Goal: Task Accomplishment & Management: Complete application form

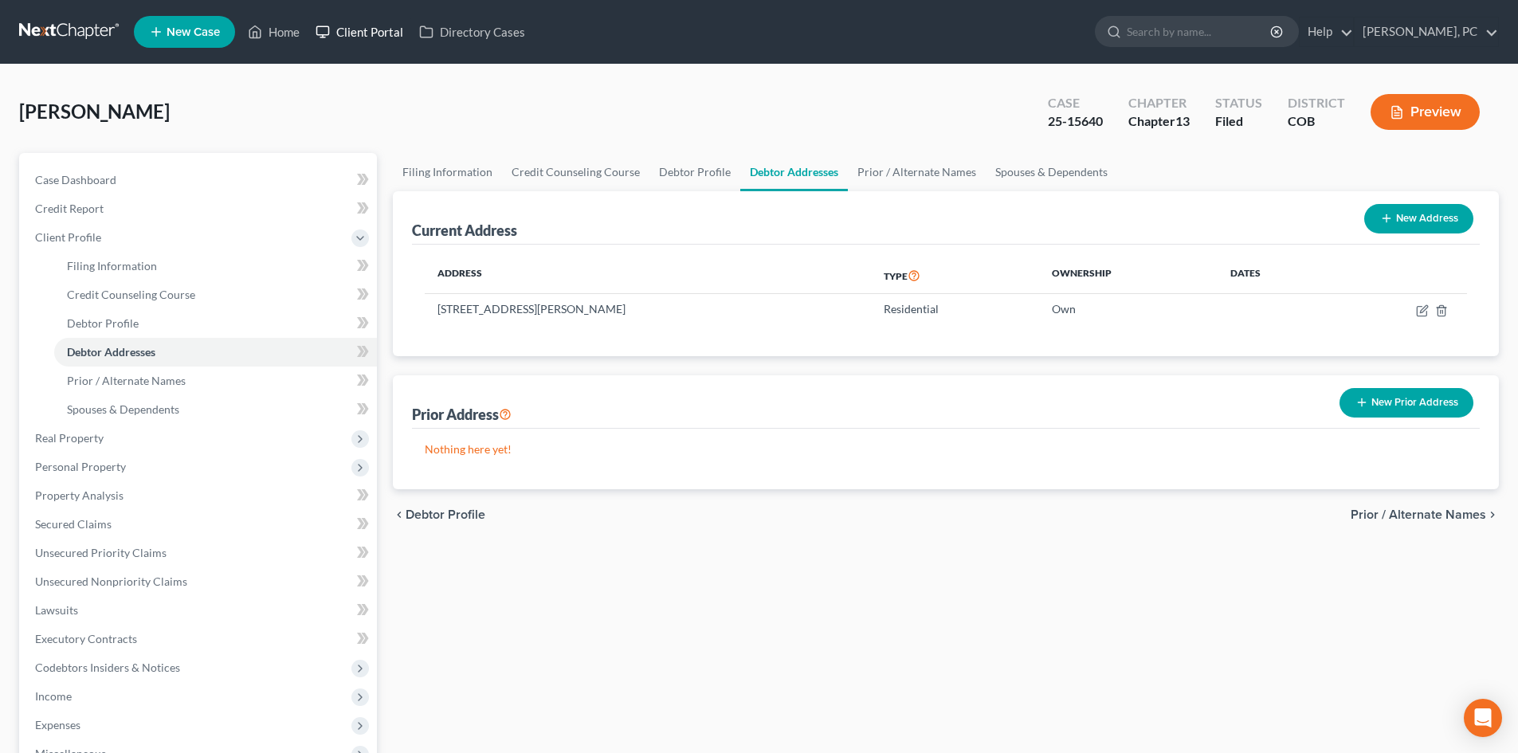
click at [367, 33] on link "Client Portal" at bounding box center [360, 32] width 104 height 29
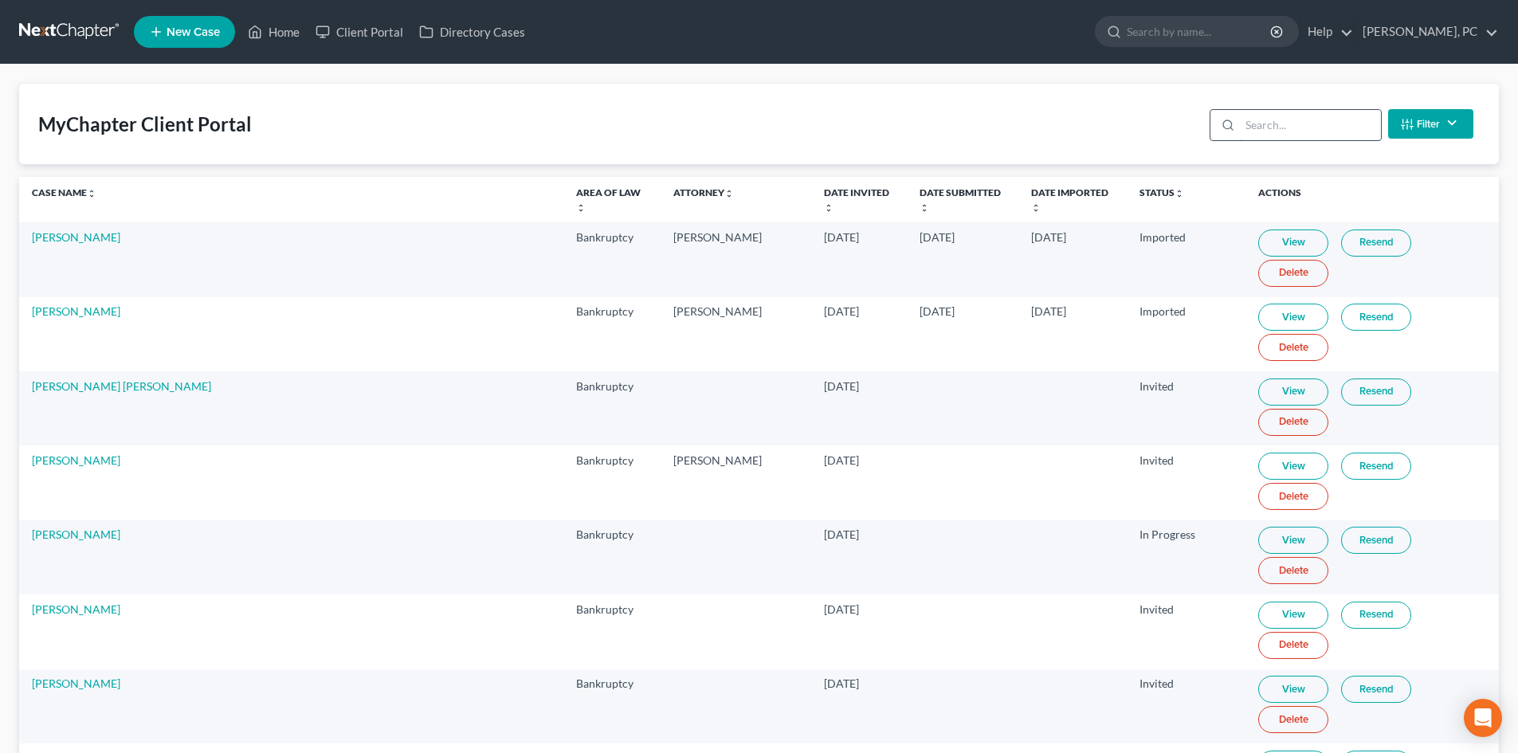
click at [1278, 126] on input "search" at bounding box center [1310, 125] width 141 height 30
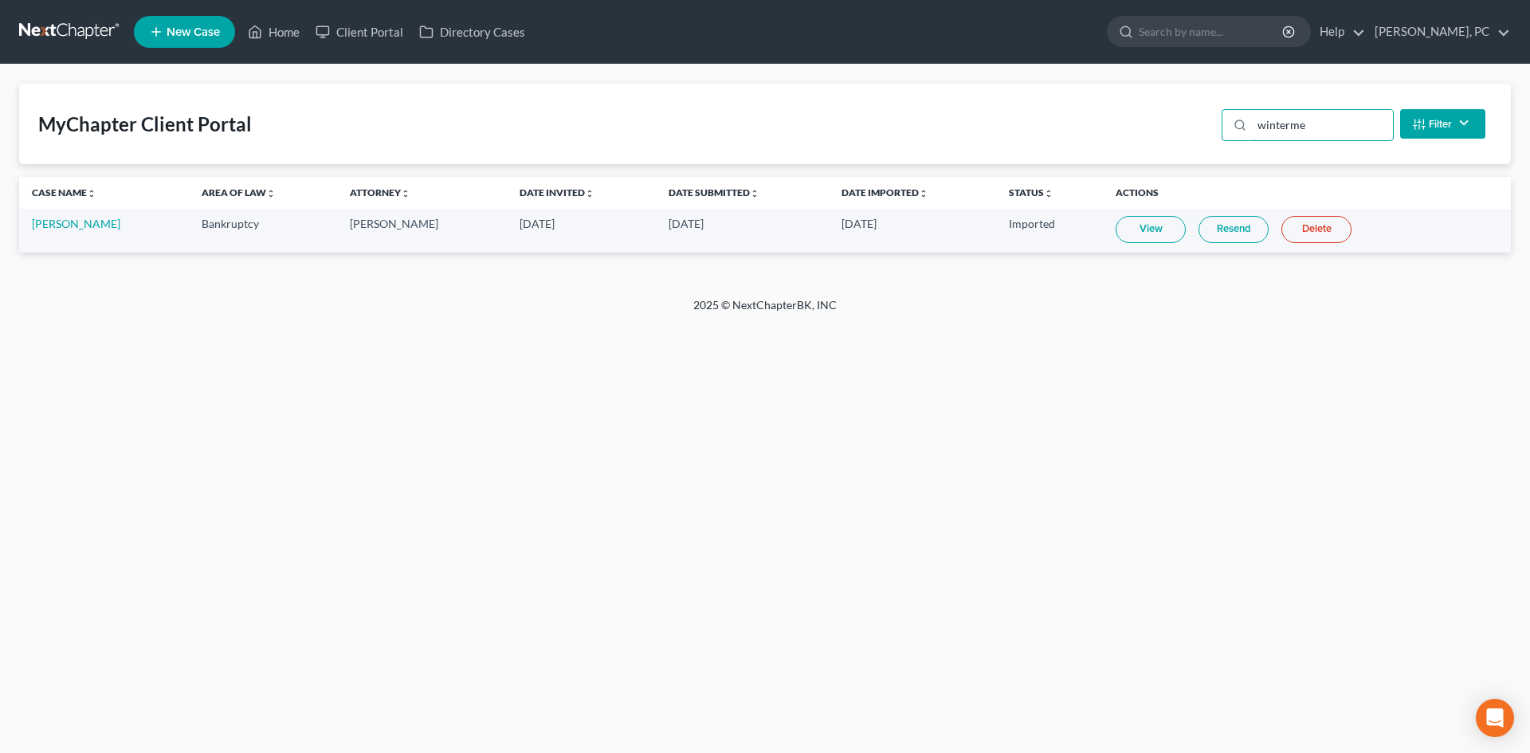
type input "winterme"
click at [1224, 231] on link "Resend" at bounding box center [1234, 229] width 70 height 27
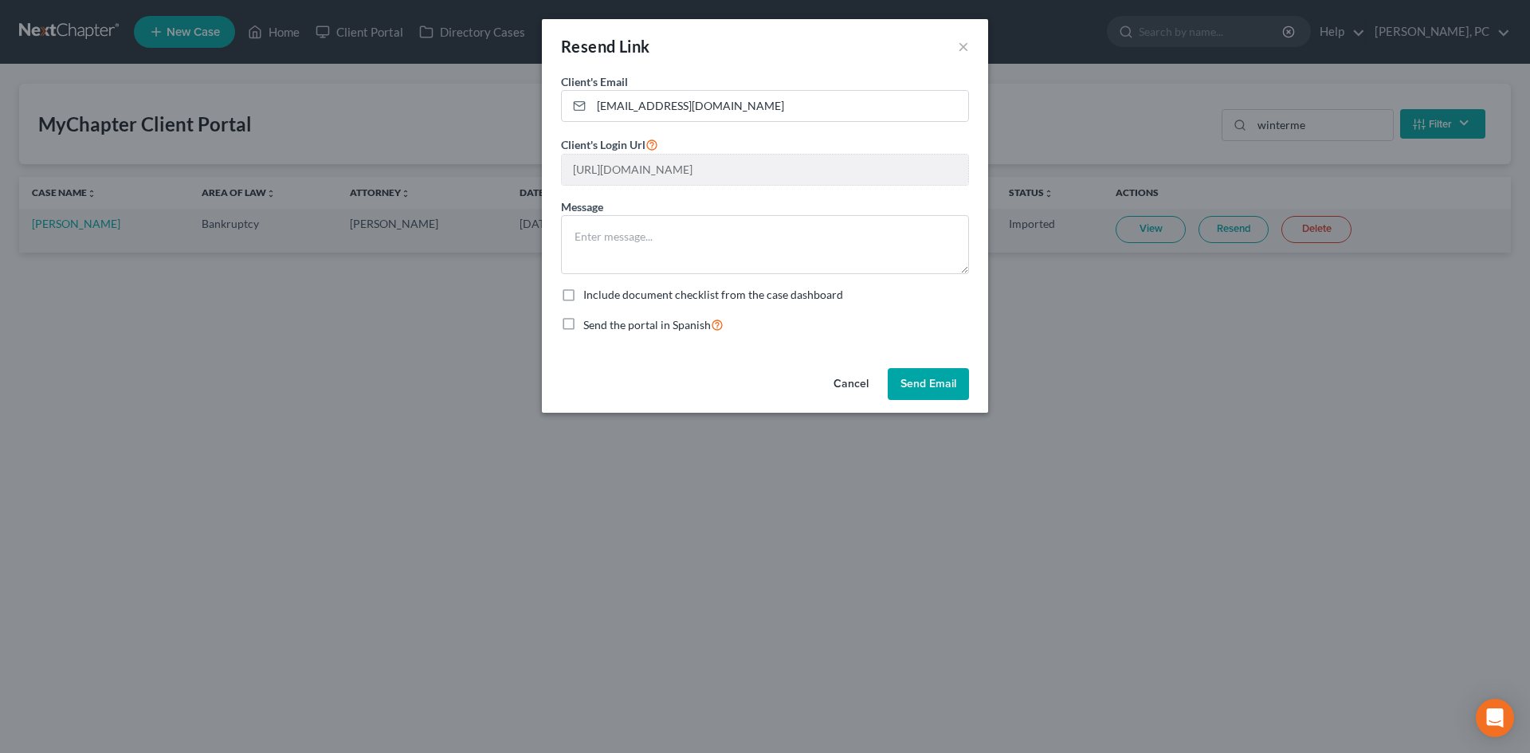
click at [919, 384] on button "Send Email" at bounding box center [928, 384] width 81 height 32
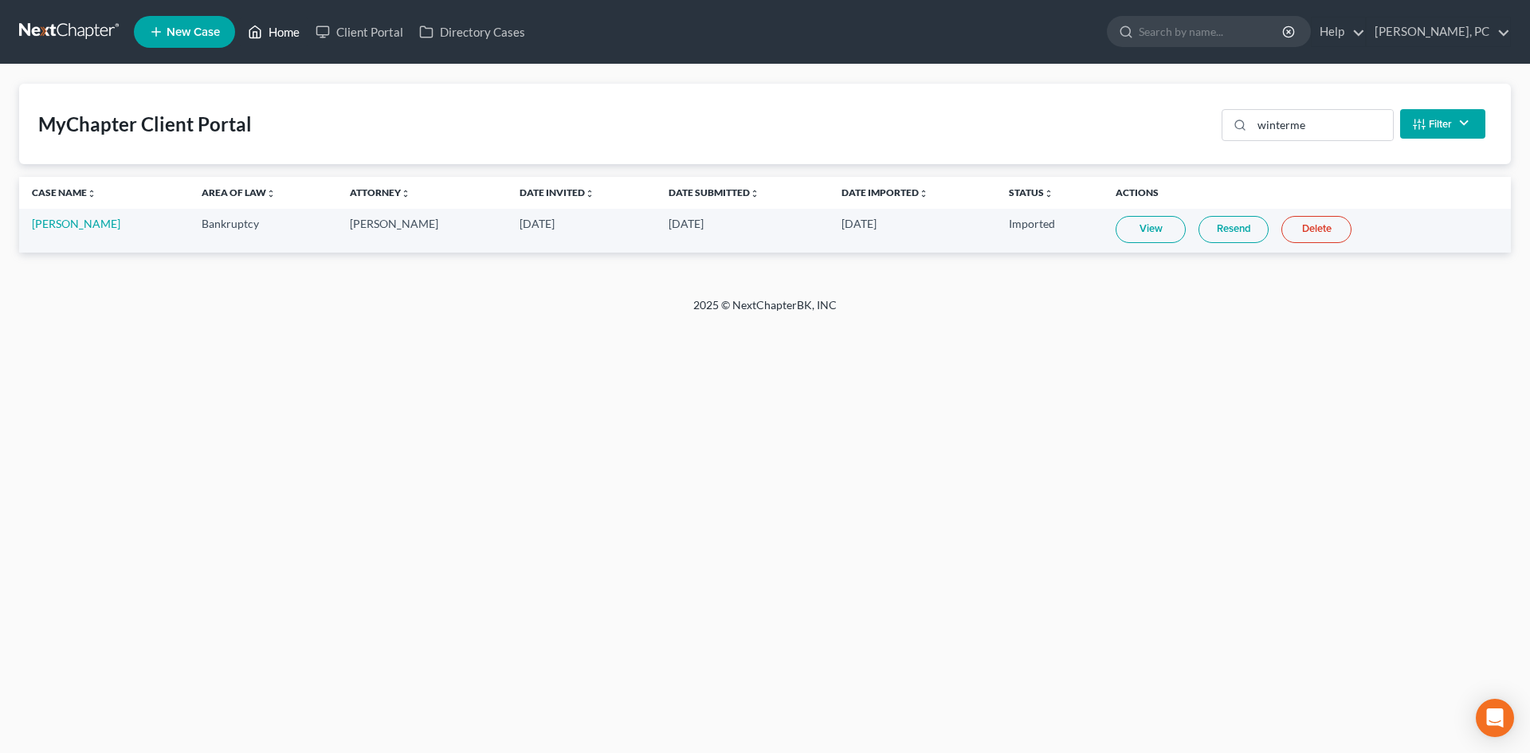
click at [286, 29] on link "Home" at bounding box center [274, 32] width 68 height 29
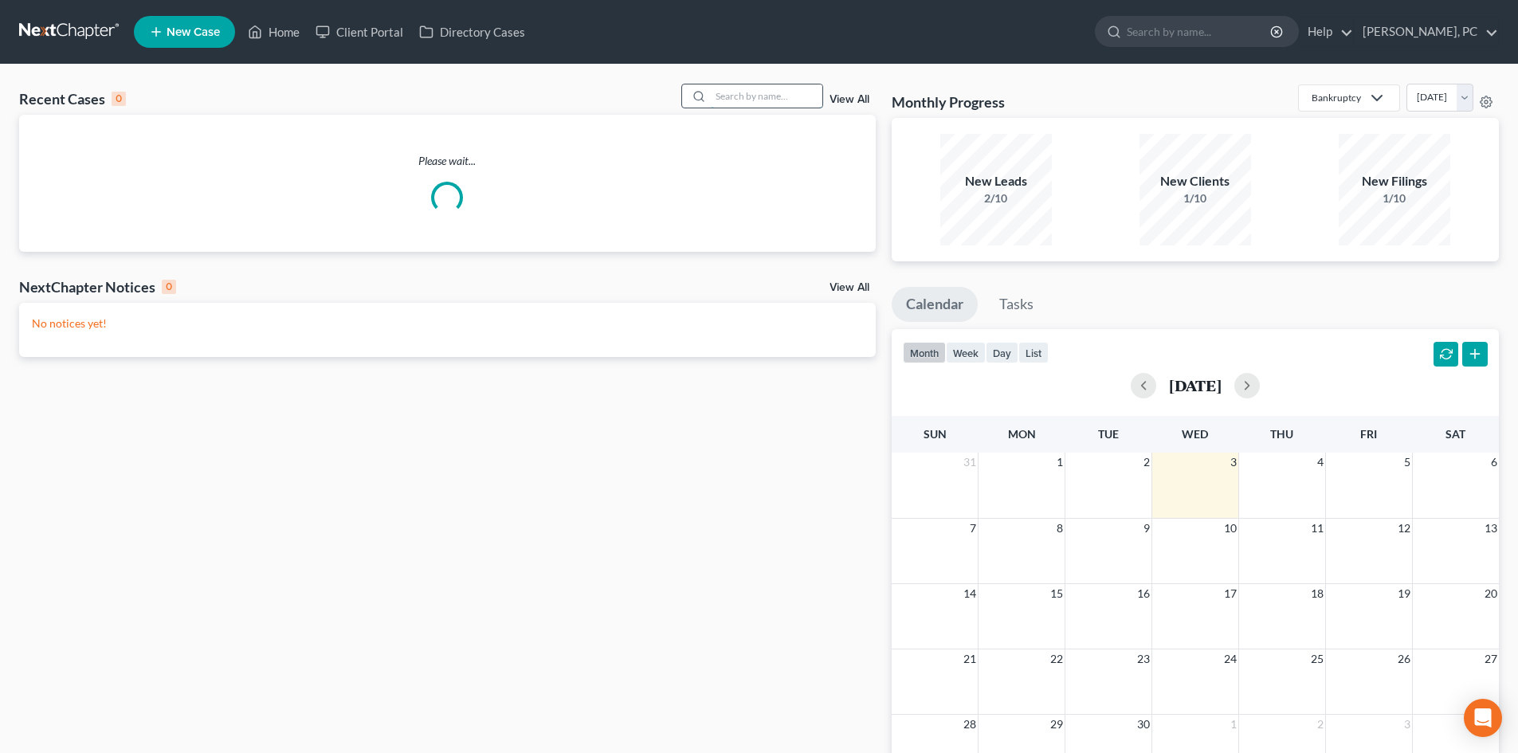
click at [764, 98] on input "search" at bounding box center [767, 95] width 112 height 23
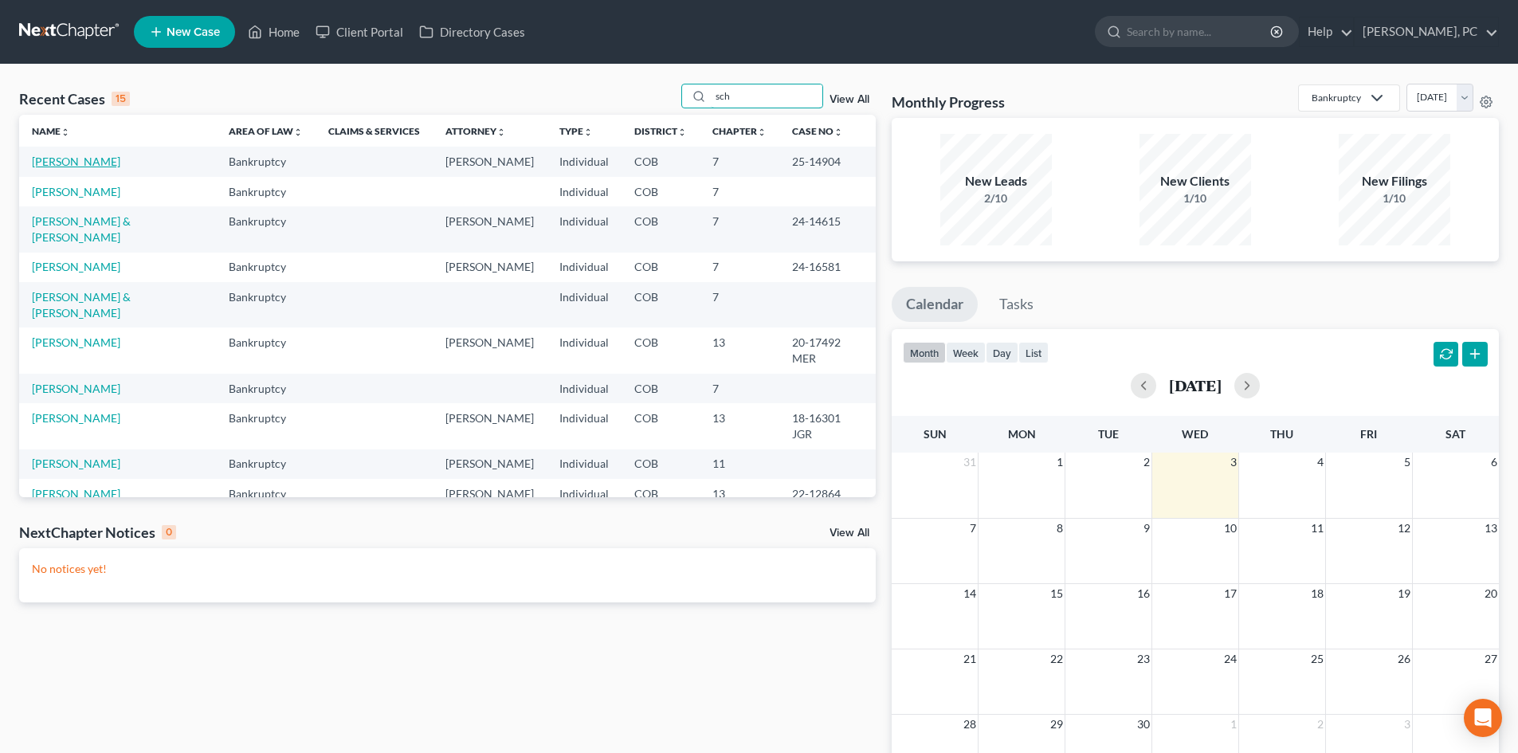
type input "sch"
click at [99, 158] on link "[PERSON_NAME]" at bounding box center [76, 162] width 88 height 14
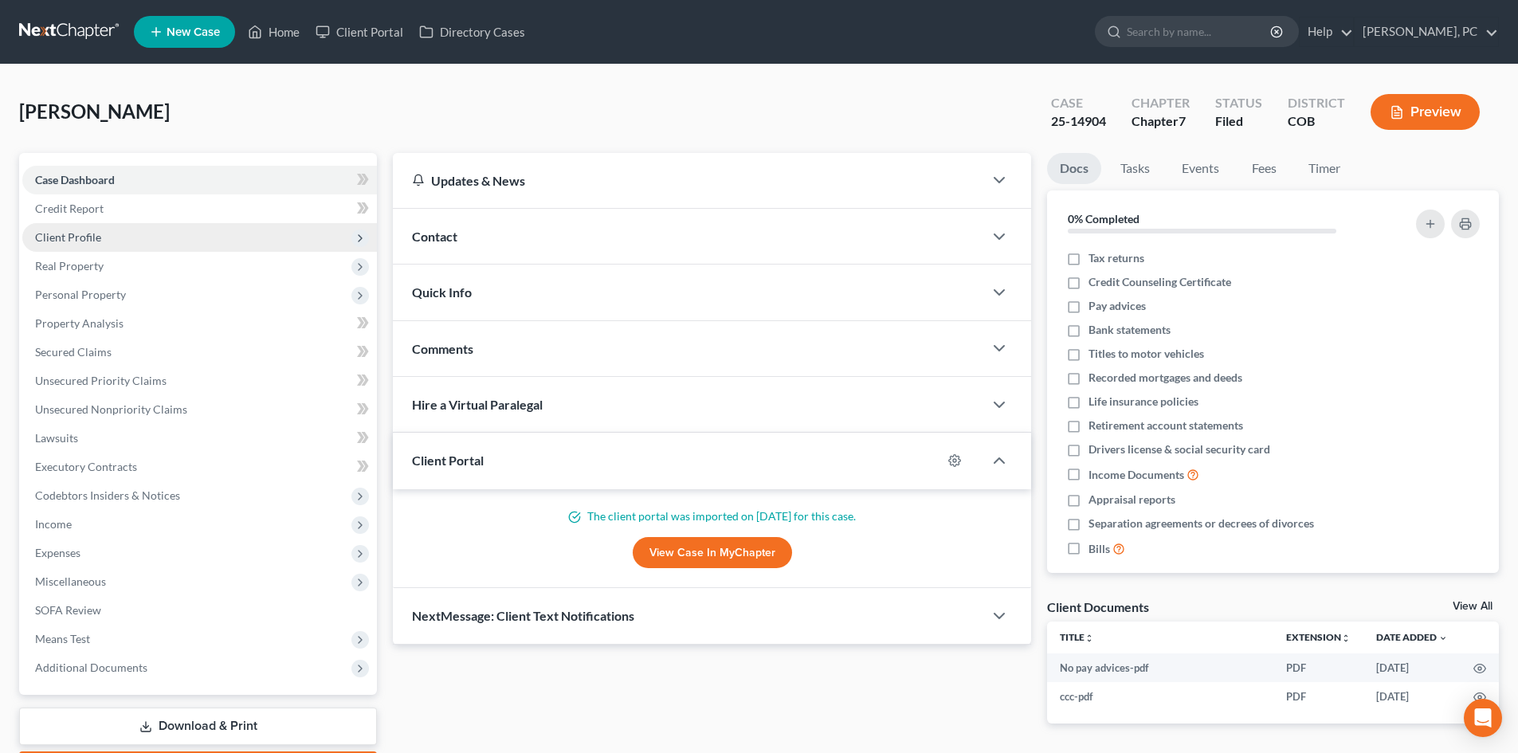
click at [81, 234] on span "Client Profile" at bounding box center [68, 237] width 66 height 14
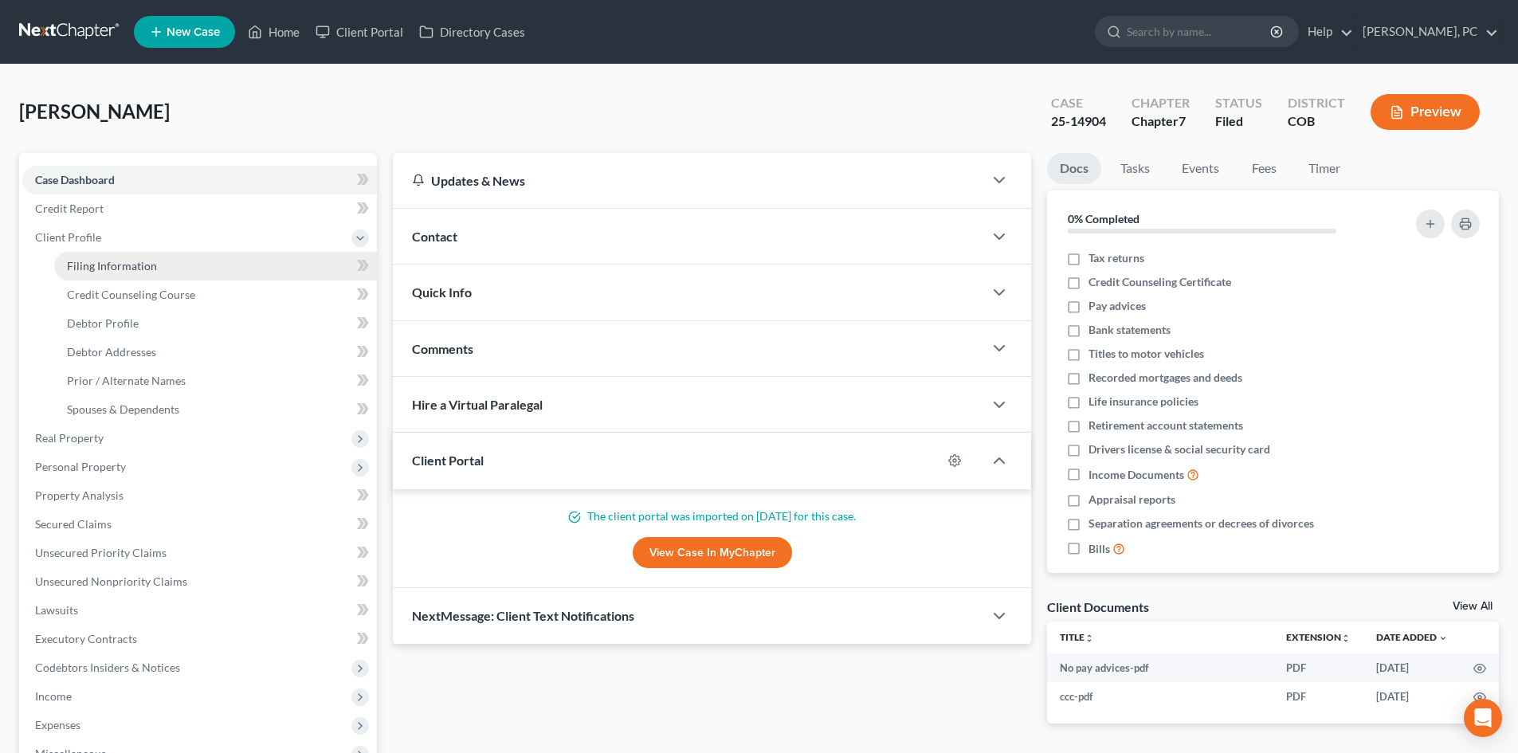
click at [117, 262] on span "Filing Information" at bounding box center [112, 266] width 90 height 14
select select "1"
select select "0"
select select "5"
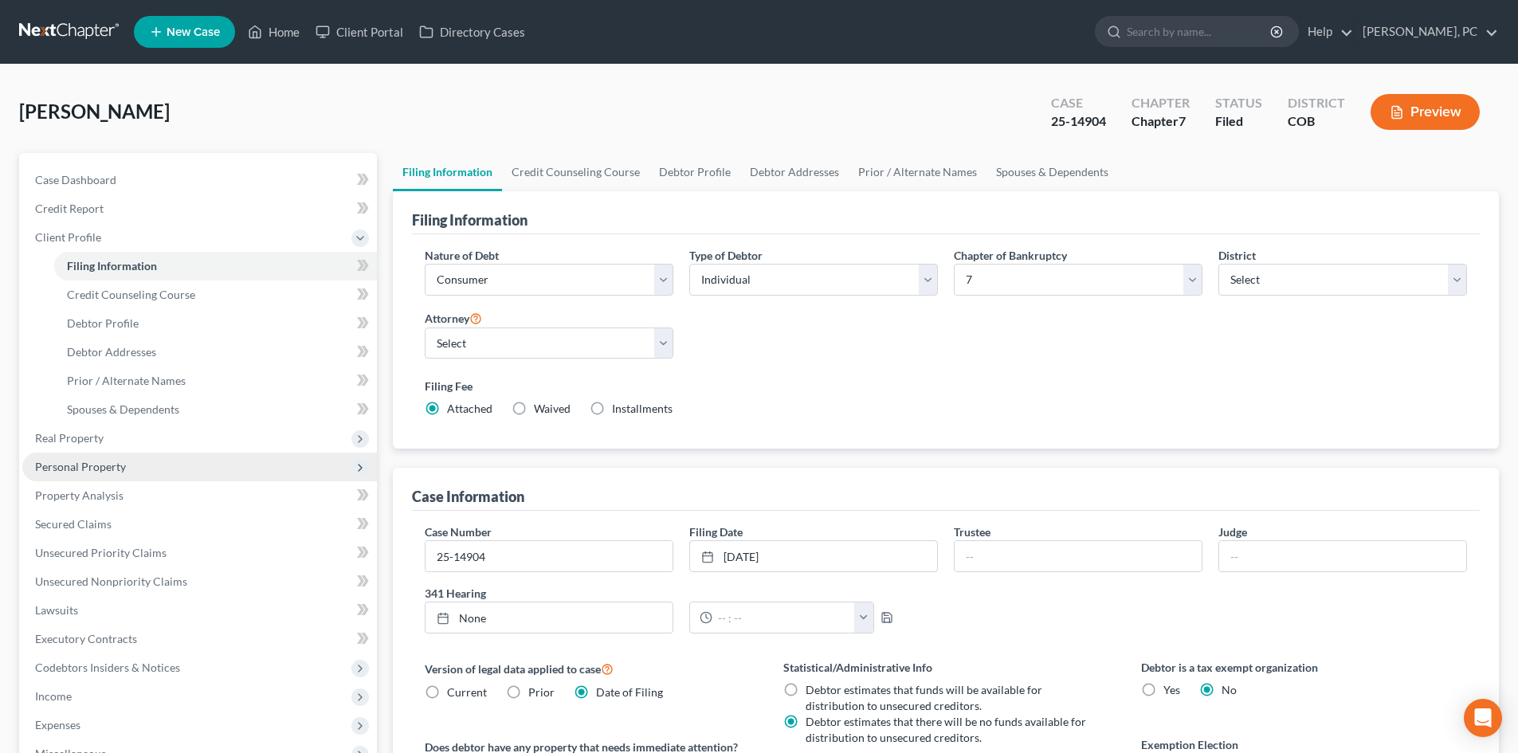
click at [103, 464] on span "Personal Property" at bounding box center [80, 467] width 91 height 14
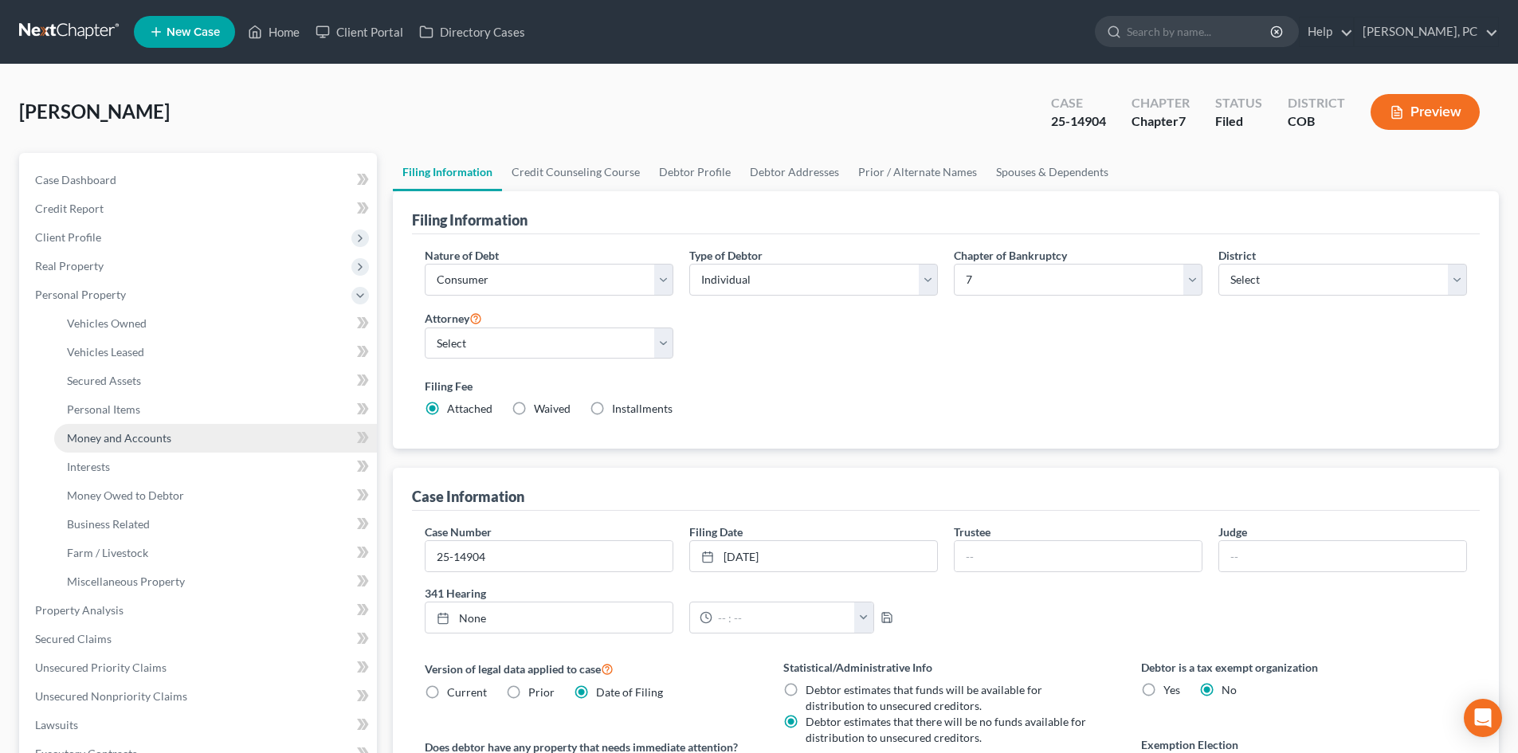
click at [125, 439] on span "Money and Accounts" at bounding box center [119, 438] width 104 height 14
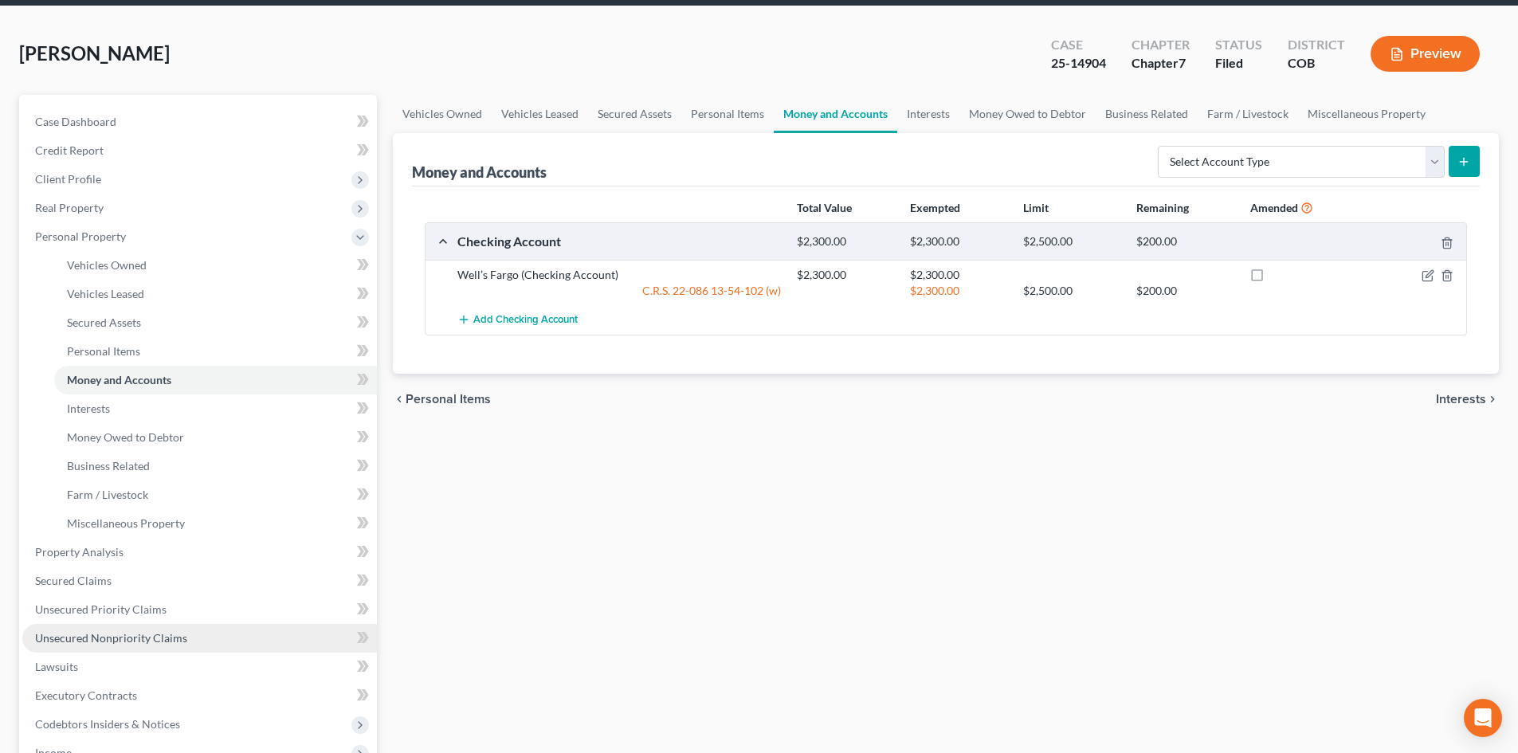
scroll to position [239, 0]
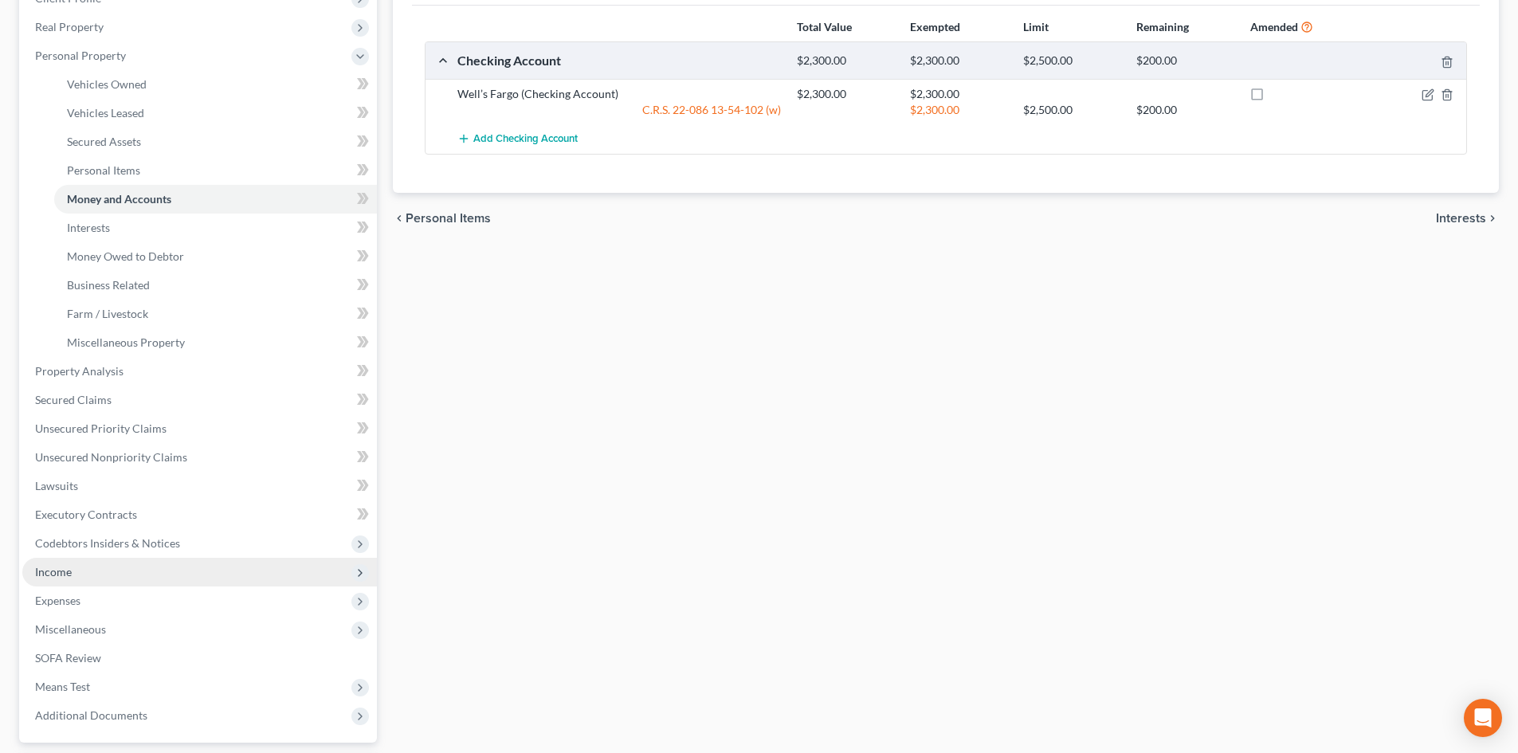
click at [61, 572] on span "Income" at bounding box center [53, 572] width 37 height 14
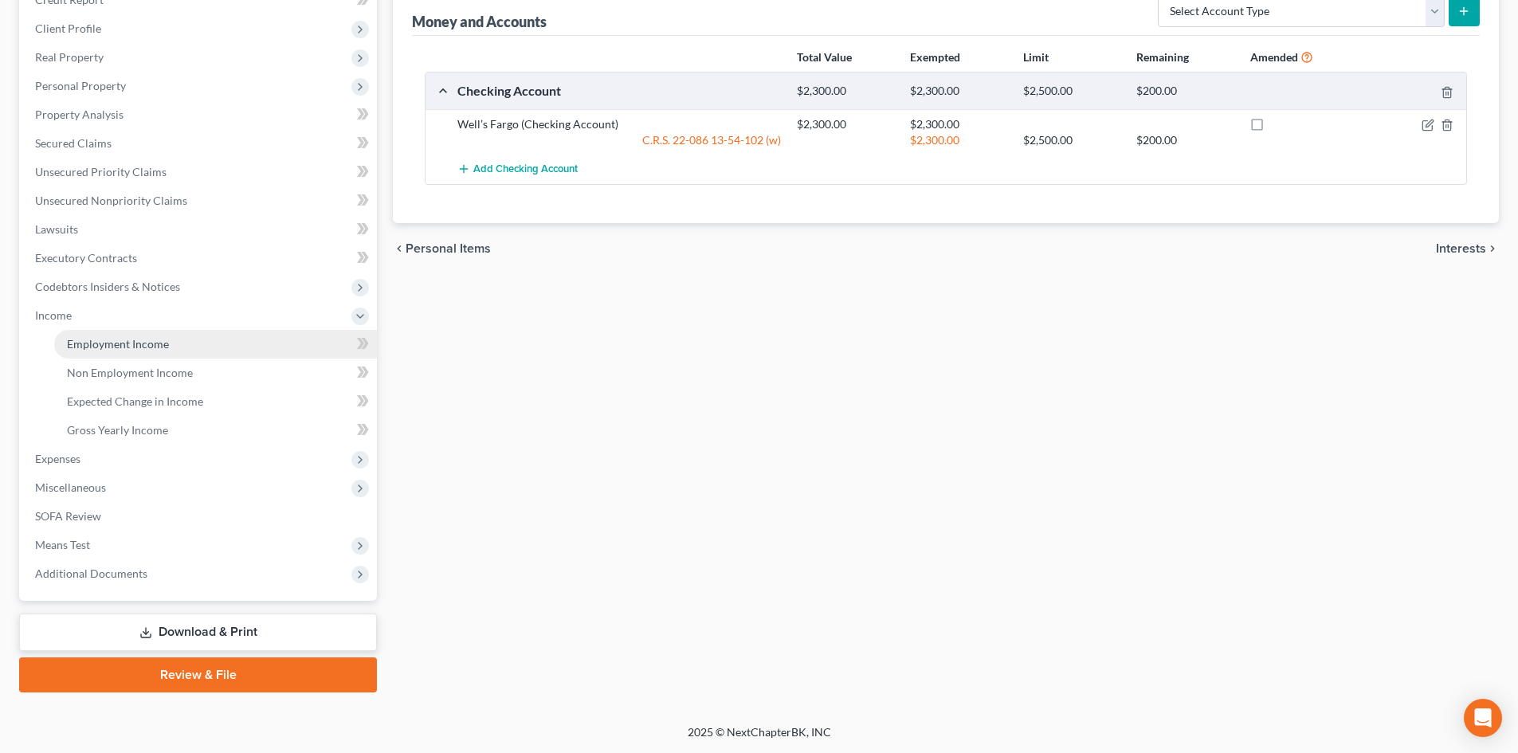
click at [129, 340] on span "Employment Income" at bounding box center [118, 344] width 102 height 14
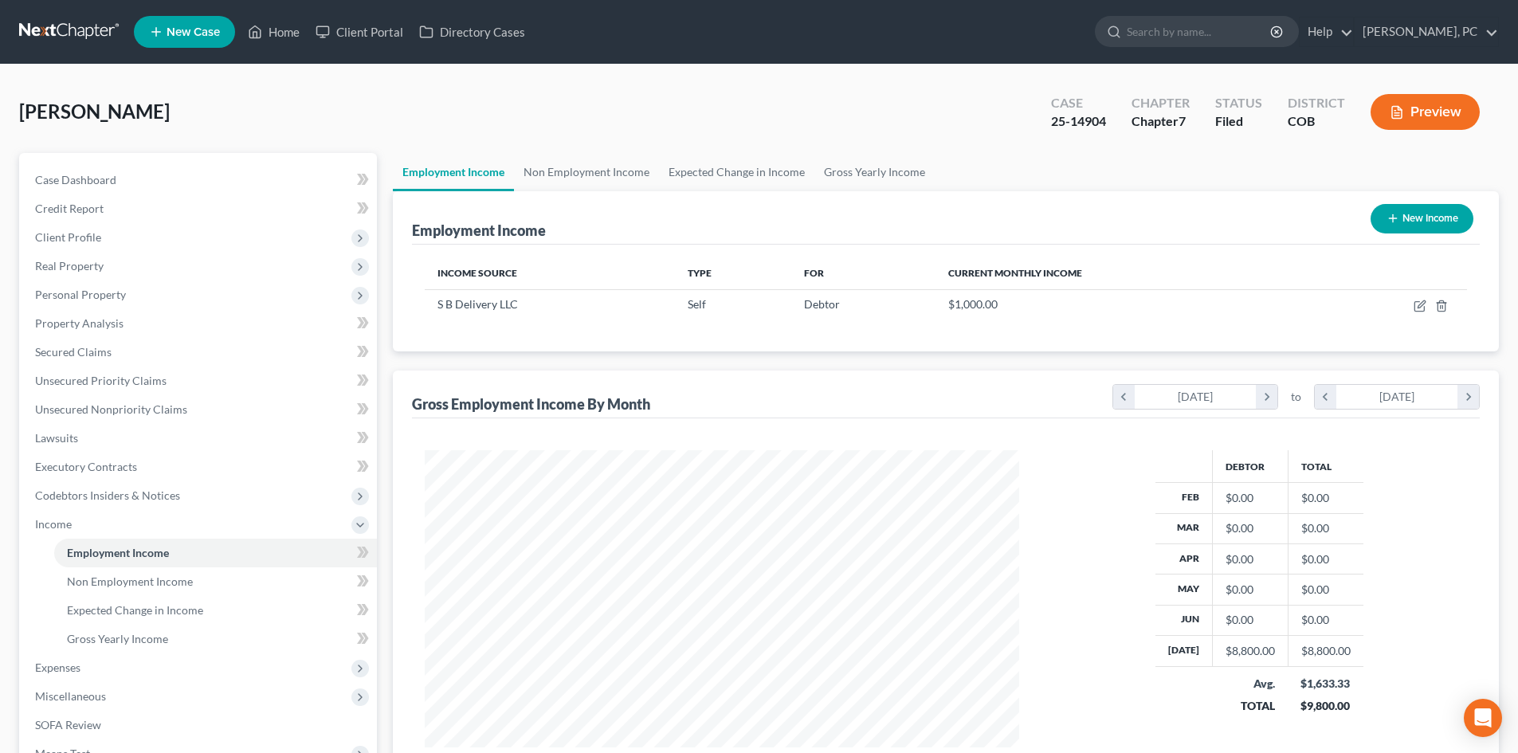
scroll to position [297, 626]
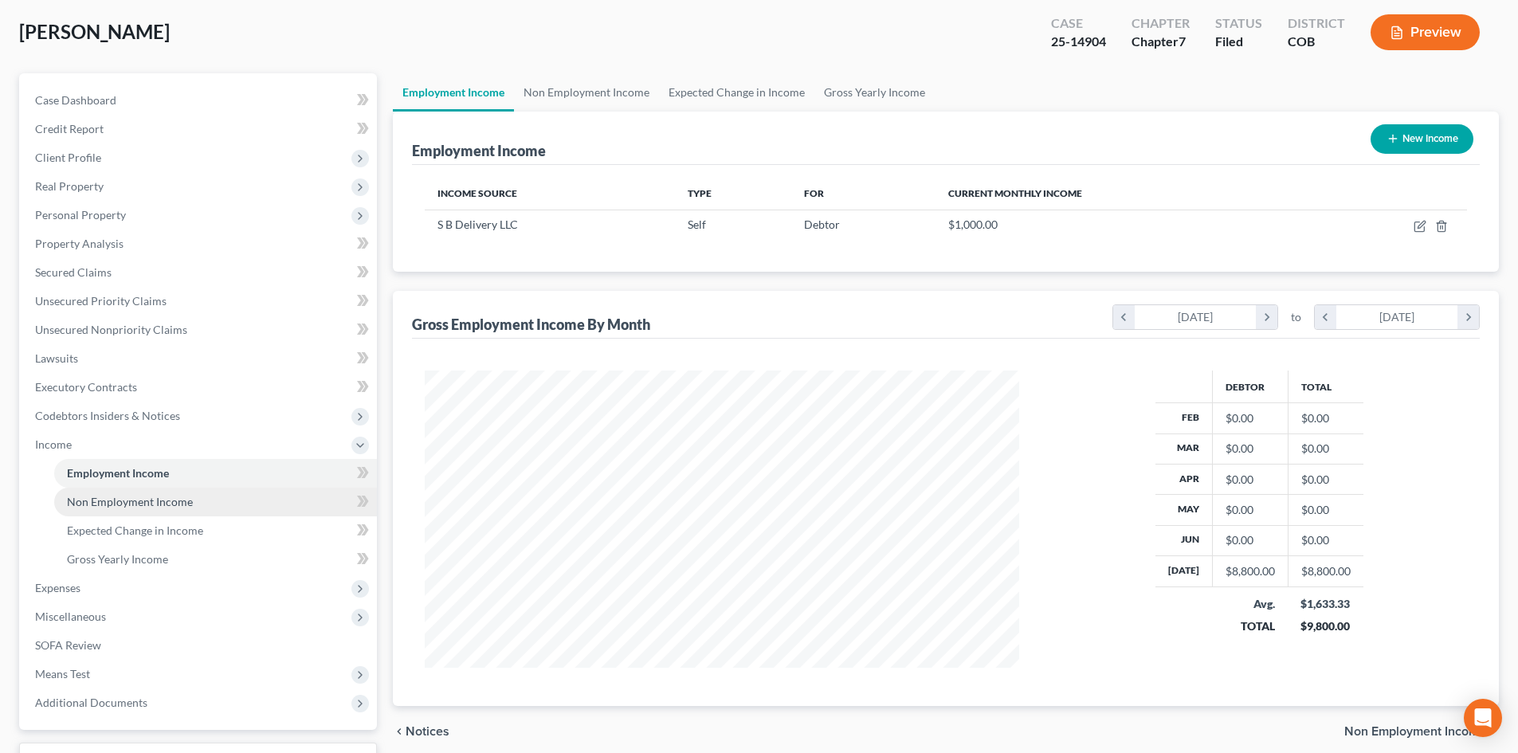
click at [167, 495] on span "Non Employment Income" at bounding box center [130, 502] width 126 height 14
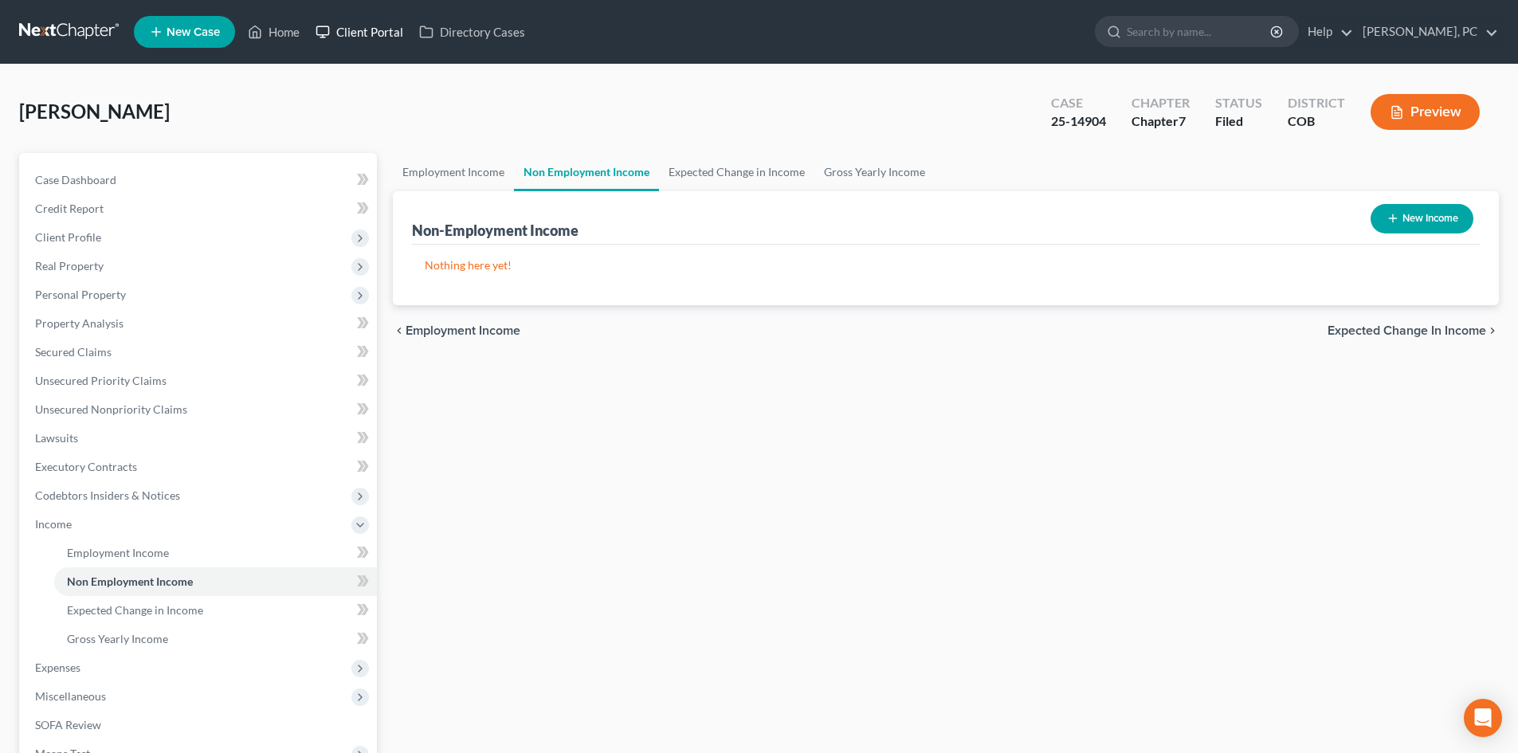
click at [369, 35] on link "Client Portal" at bounding box center [360, 32] width 104 height 29
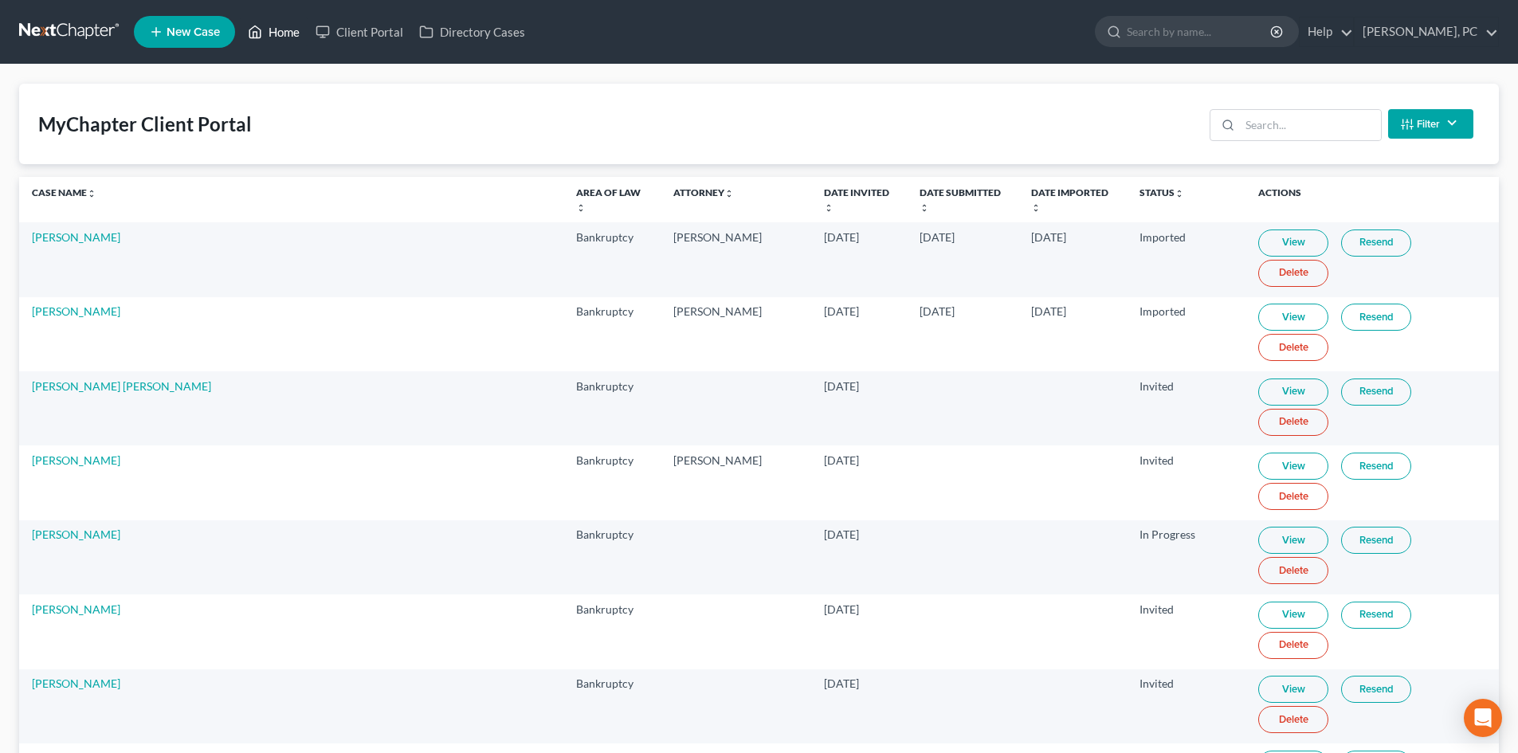
click at [293, 31] on link "Home" at bounding box center [274, 32] width 68 height 29
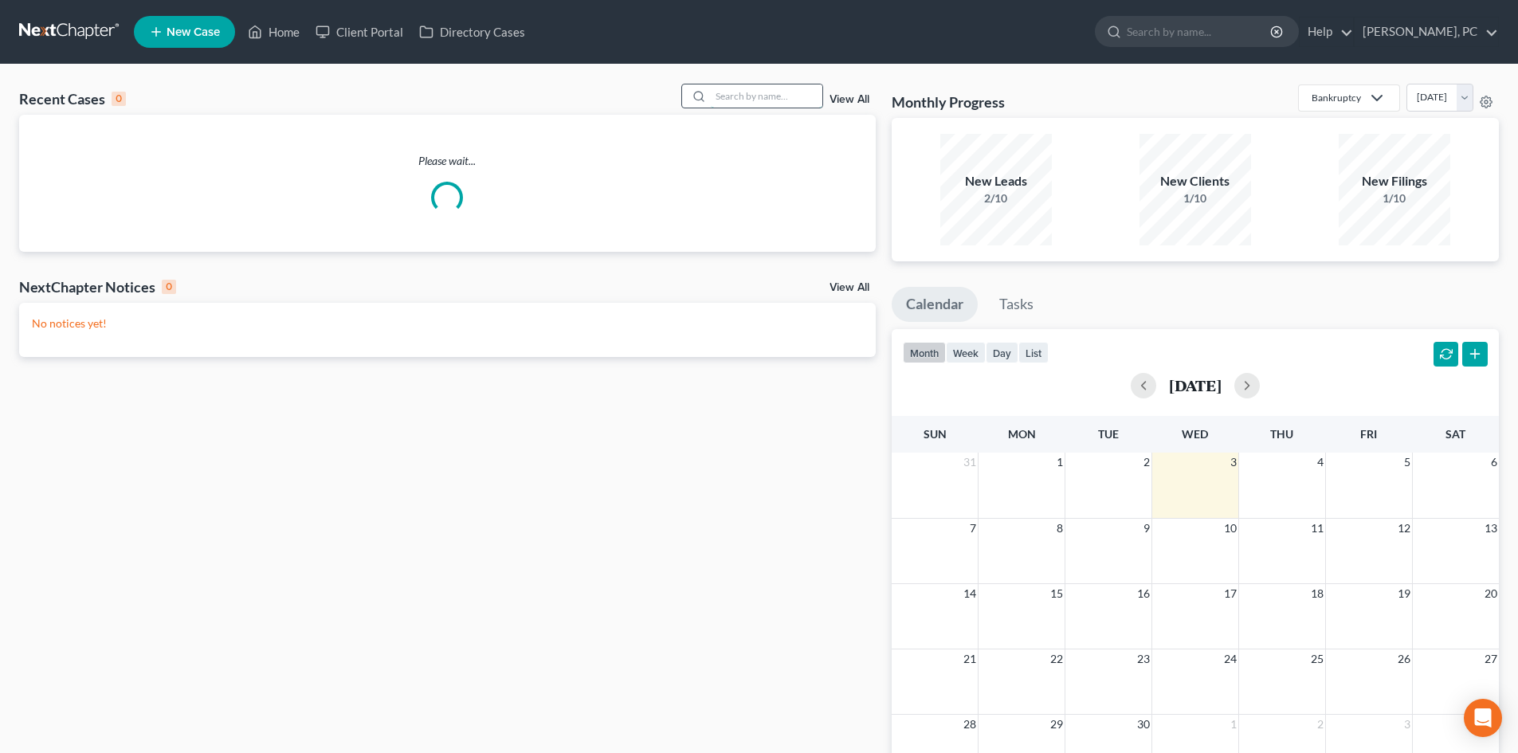
drag, startPoint x: 725, startPoint y: 107, endPoint x: 732, endPoint y: 95, distance: 13.9
click at [729, 106] on input "search" at bounding box center [767, 95] width 112 height 23
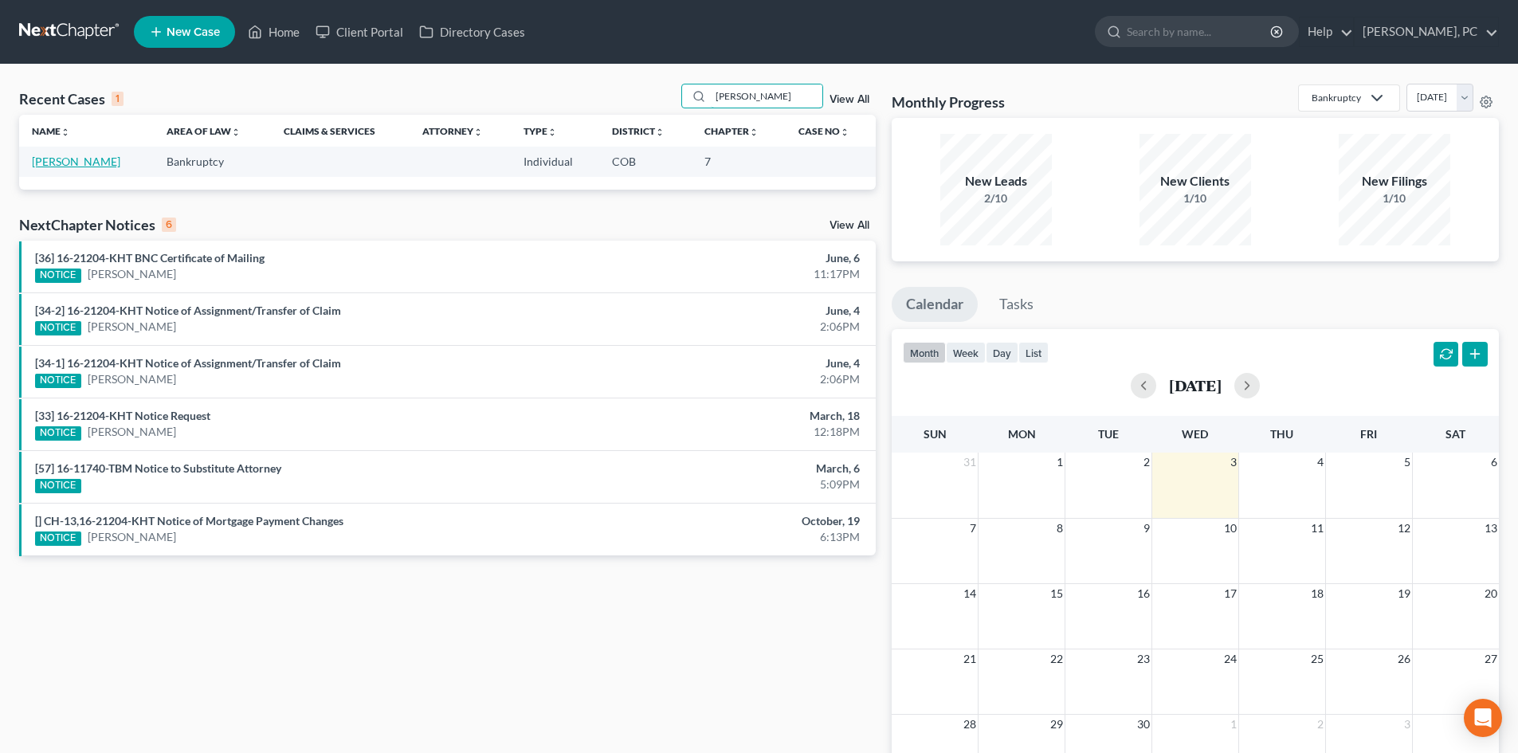
type input "[PERSON_NAME]"
click at [83, 156] on link "[PERSON_NAME]" at bounding box center [76, 162] width 88 height 14
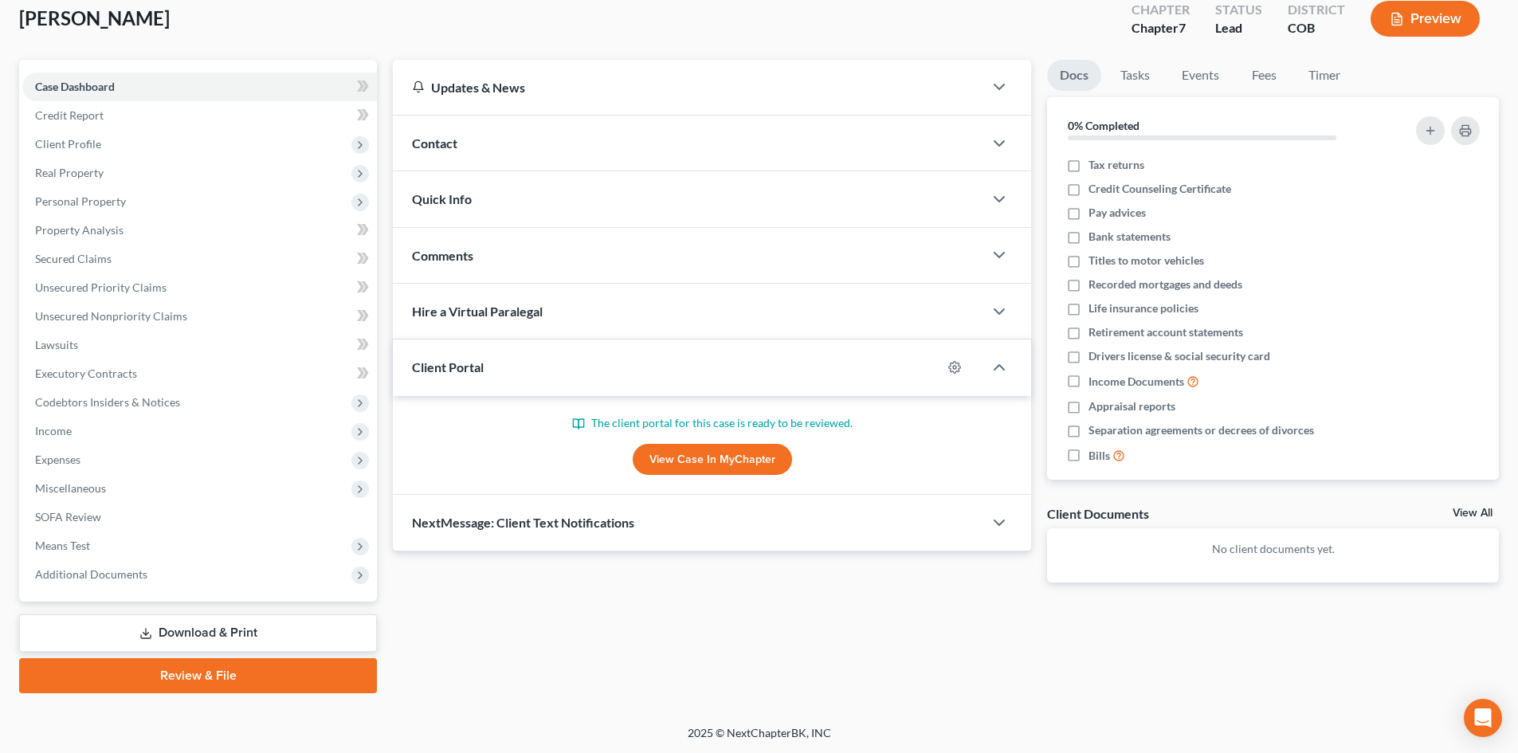
scroll to position [94, 0]
click at [705, 458] on link "View Case in MyChapter" at bounding box center [712, 459] width 159 height 32
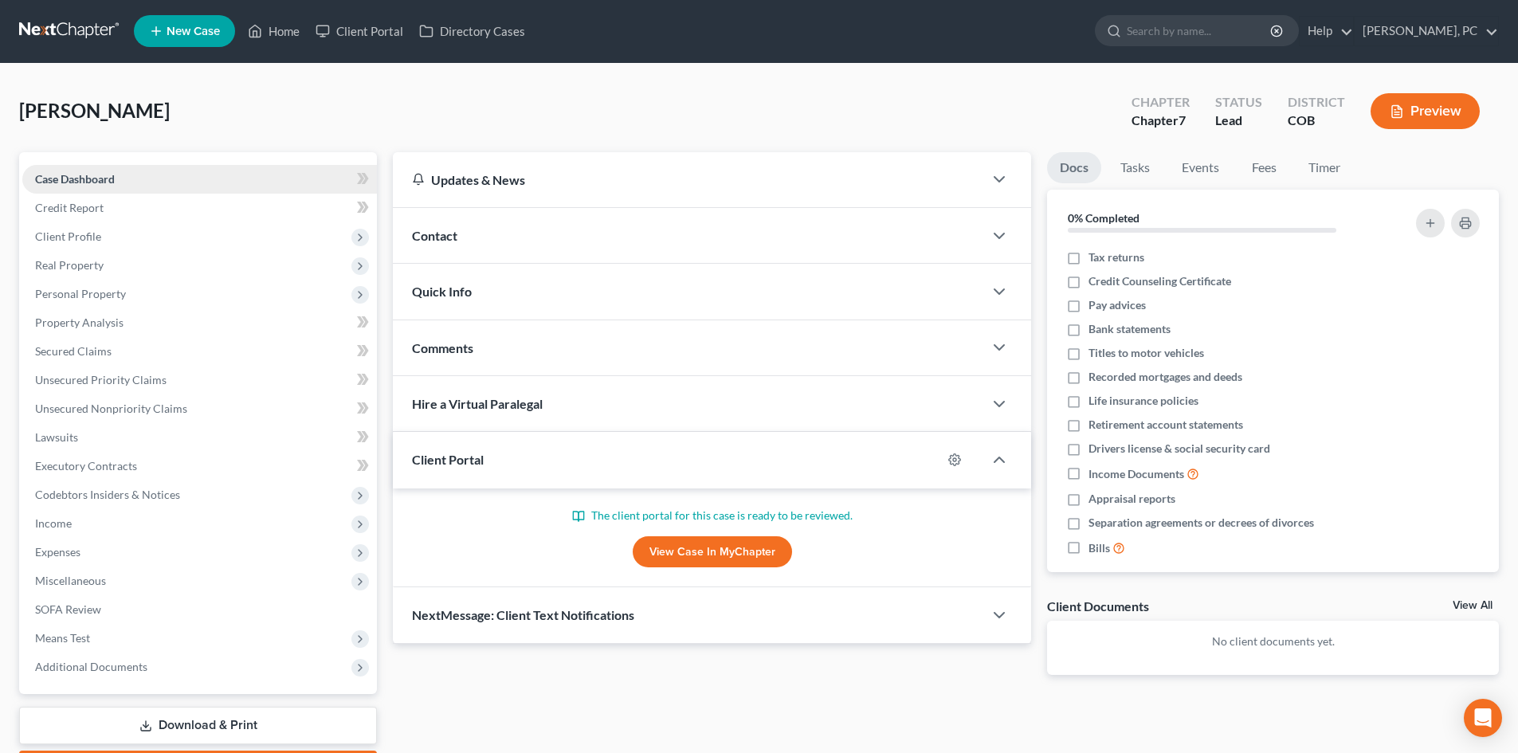
scroll to position [0, 0]
click at [269, 29] on link "Home" at bounding box center [274, 32] width 68 height 29
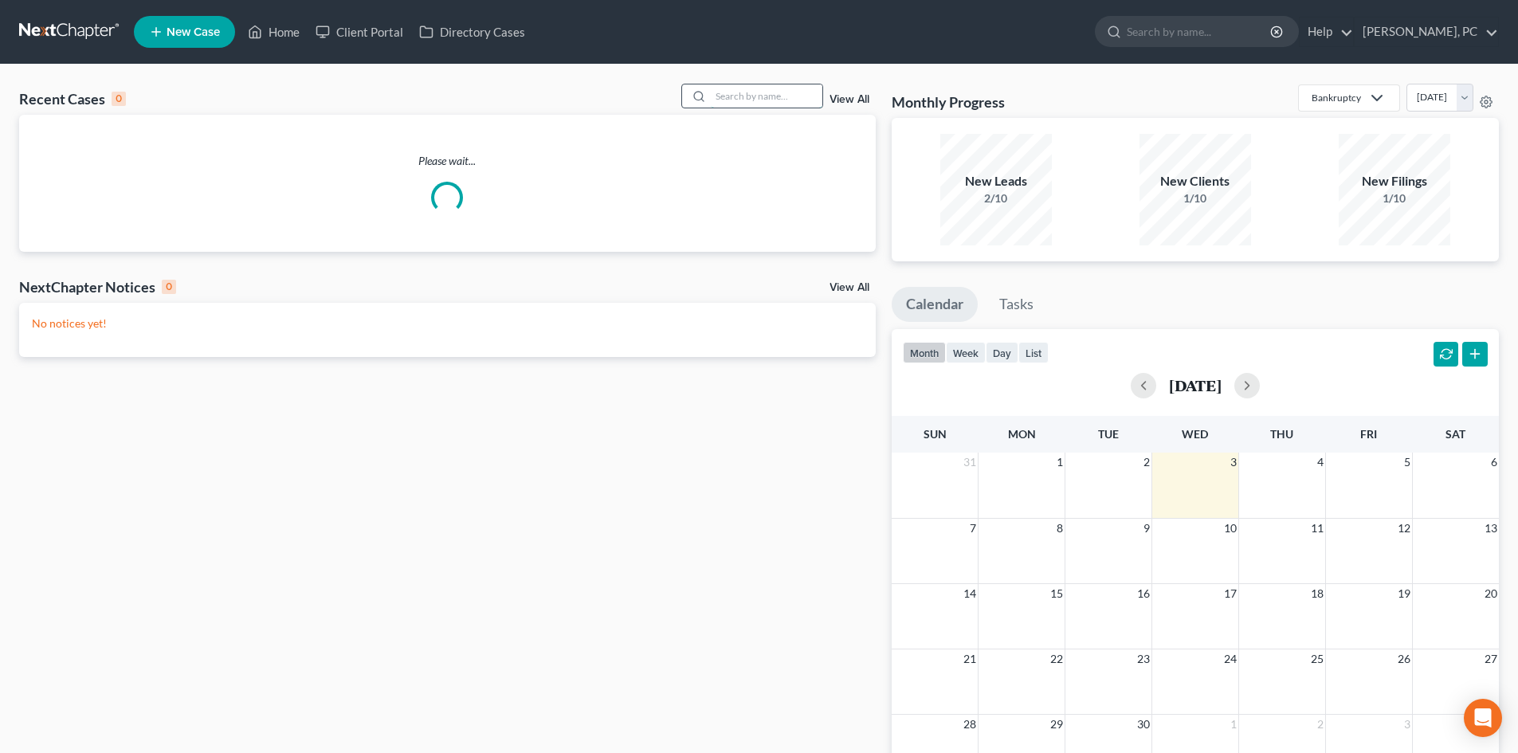
click at [731, 98] on input "search" at bounding box center [767, 95] width 112 height 23
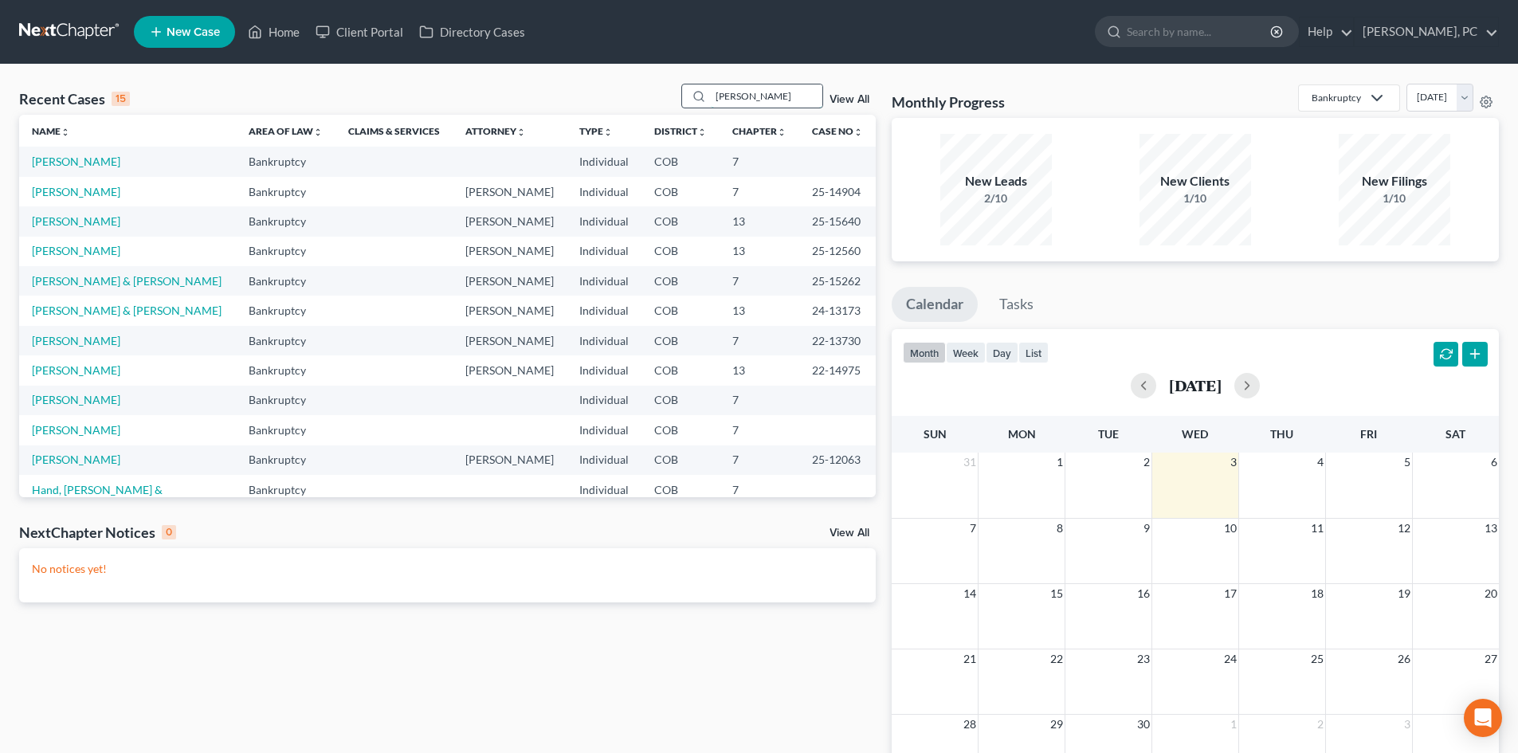
type input "[PERSON_NAME]"
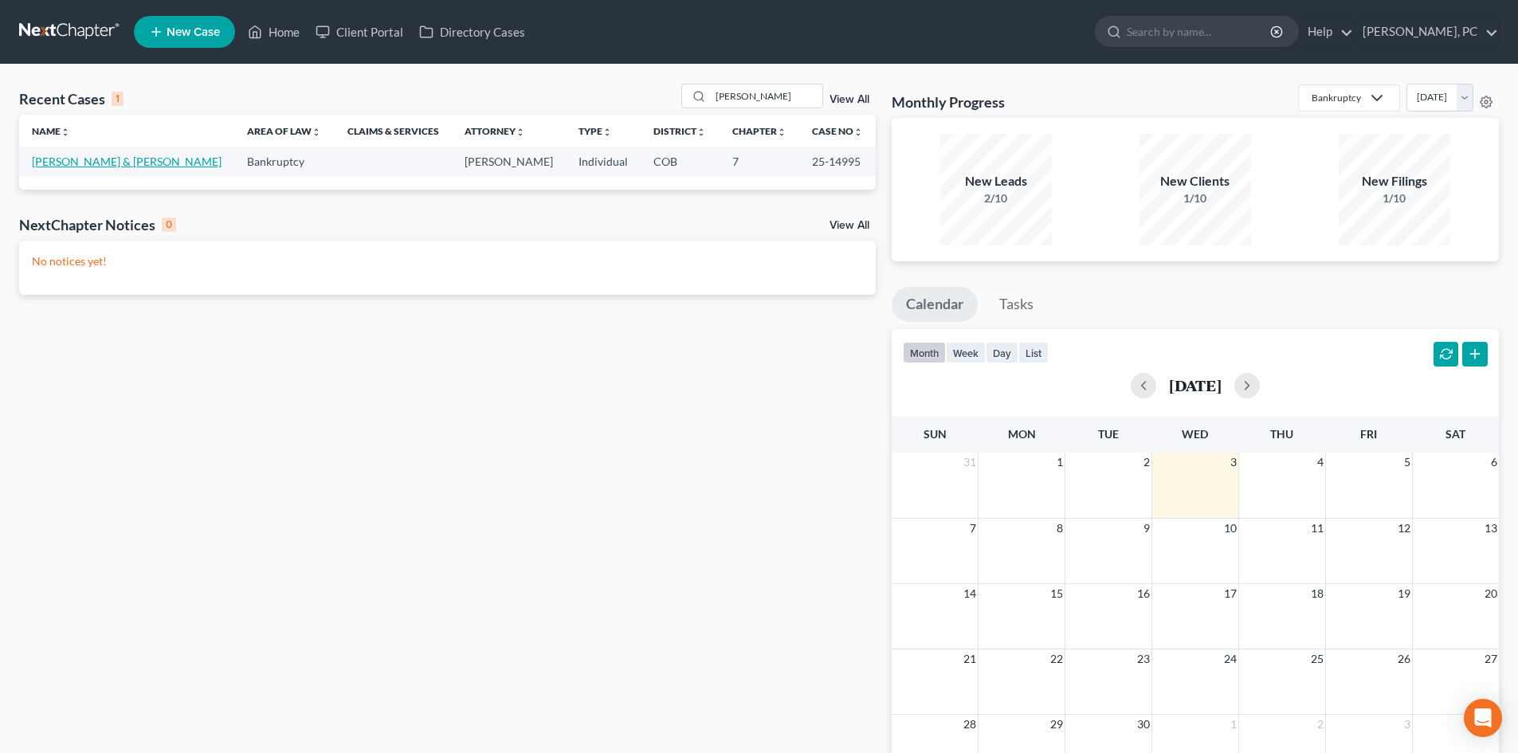
click at [74, 157] on link "[PERSON_NAME] & [PERSON_NAME]" at bounding box center [127, 162] width 190 height 14
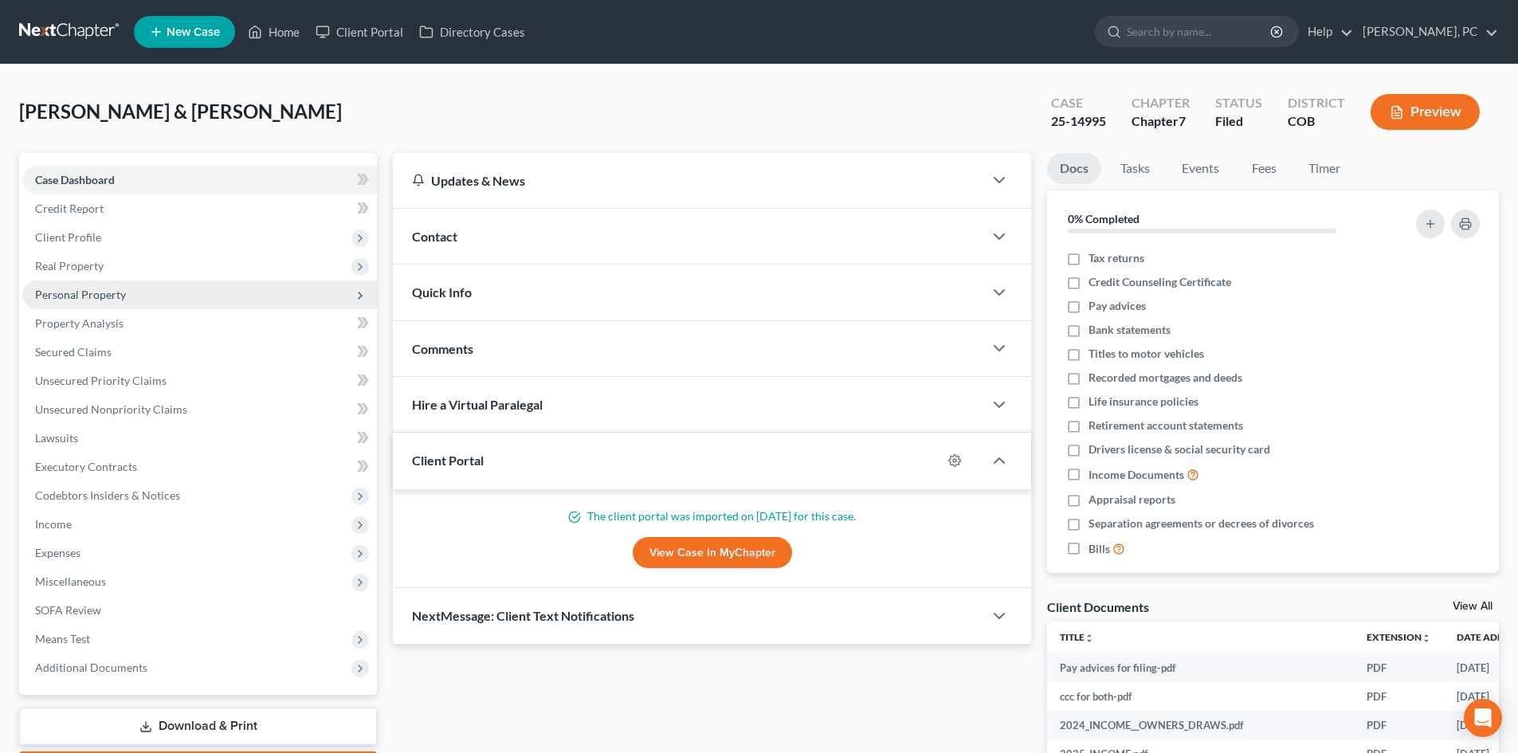
click at [97, 292] on span "Personal Property" at bounding box center [80, 295] width 91 height 14
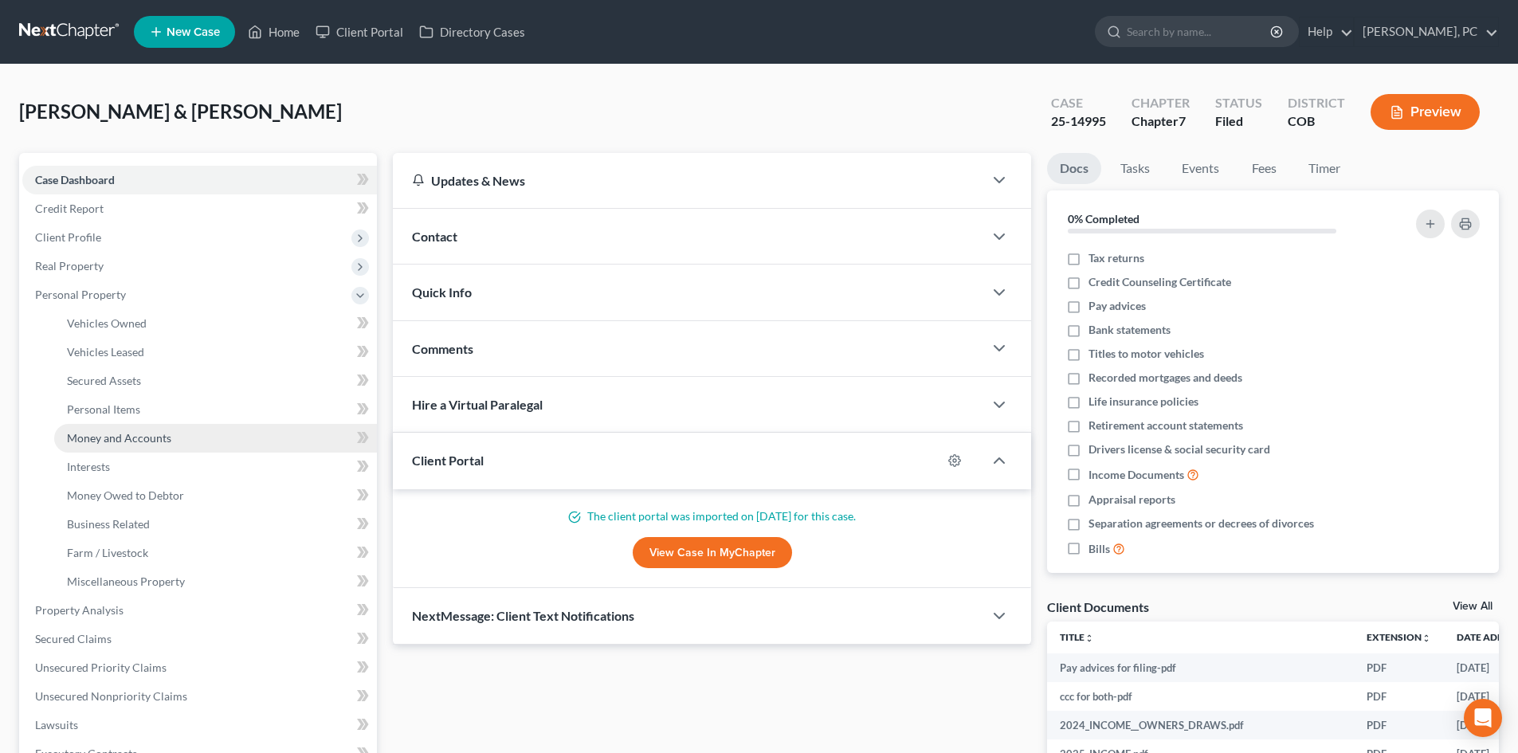
click at [122, 434] on span "Money and Accounts" at bounding box center [119, 438] width 104 height 14
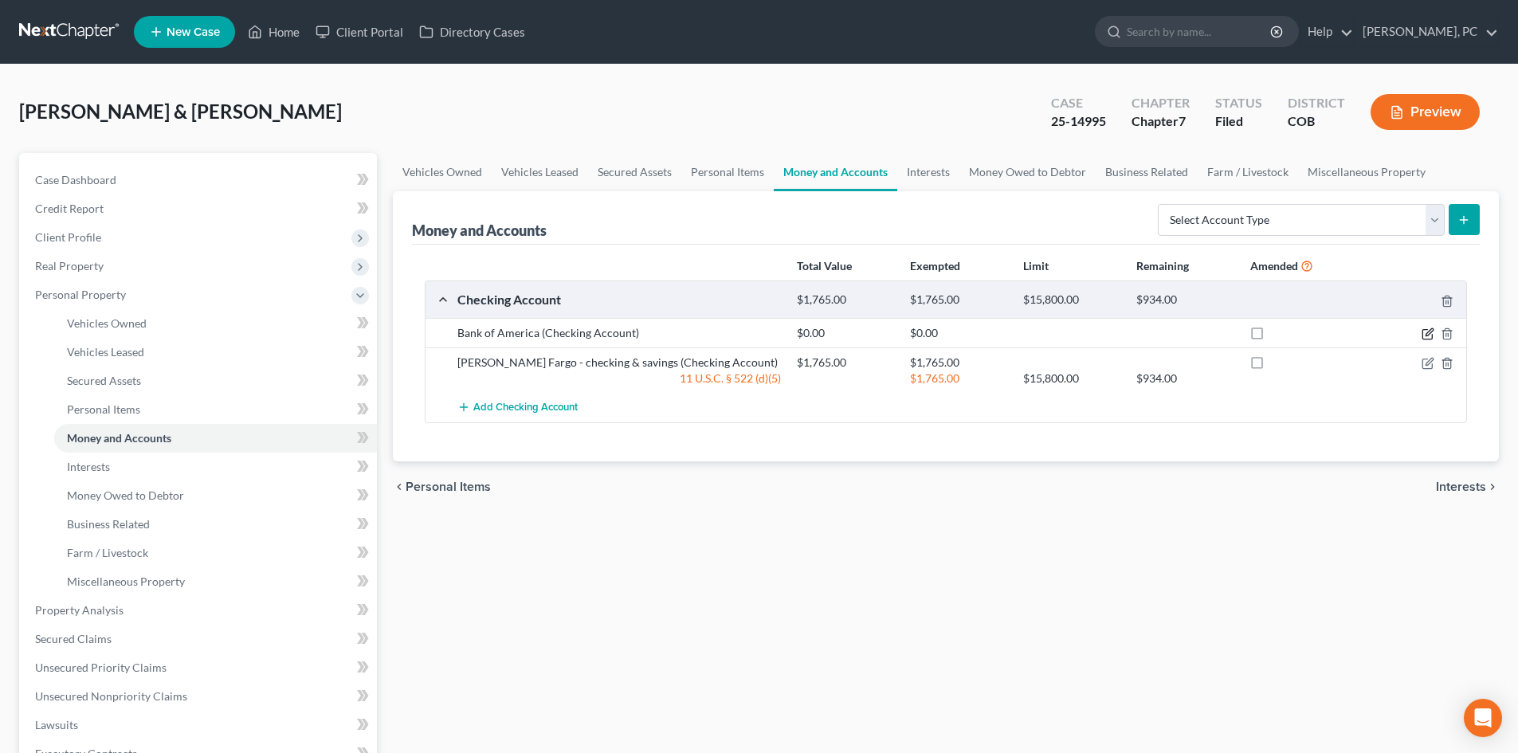
click at [1426, 332] on icon "button" at bounding box center [1428, 334] width 13 height 13
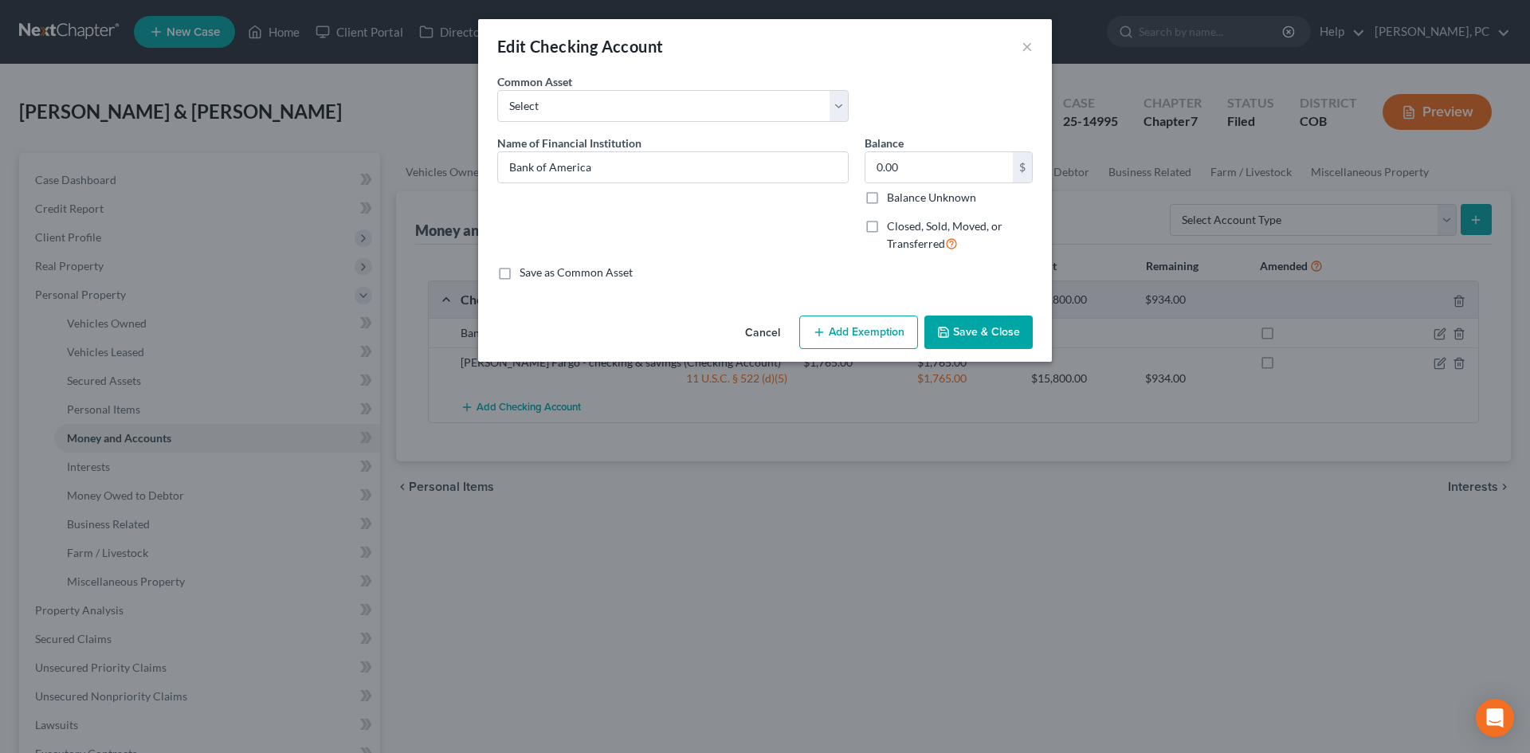
click at [976, 325] on button "Save & Close" at bounding box center [978, 332] width 108 height 33
